Goal: Transaction & Acquisition: Purchase product/service

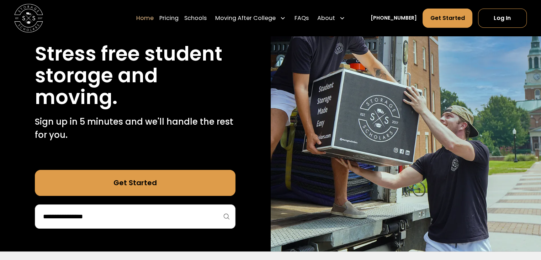
scroll to position [94, 0]
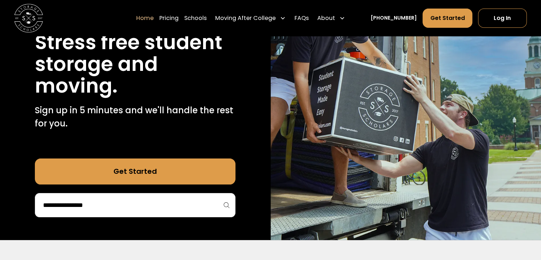
click at [169, 198] on div at bounding box center [135, 205] width 201 height 24
click at [144, 201] on input "search" at bounding box center [135, 205] width 186 height 12
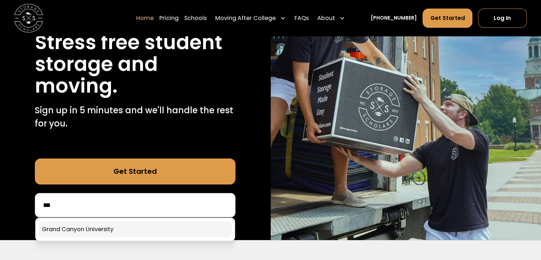
type input "***"
click at [128, 231] on link at bounding box center [135, 229] width 194 height 16
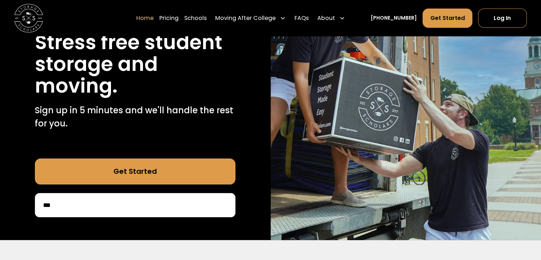
scroll to position [169, 0]
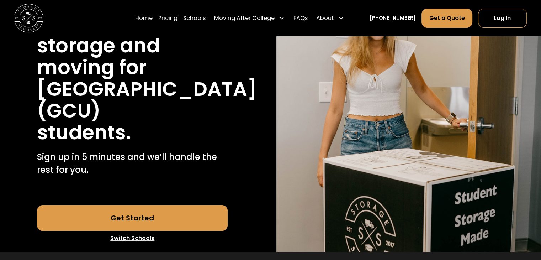
scroll to position [108, 0]
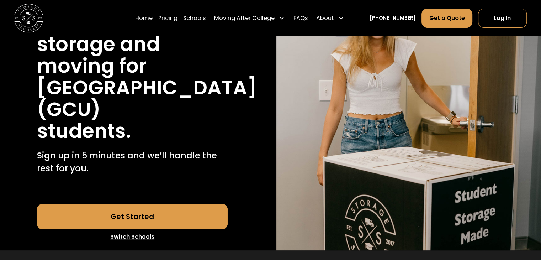
click at [140, 219] on link "Get Started" at bounding box center [132, 216] width 191 height 26
